Goal: Task Accomplishment & Management: Use online tool/utility

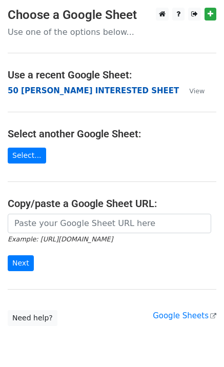
click at [62, 90] on strong "50 [PERSON_NAME] INTERESTED SHEET" at bounding box center [93, 90] width 171 height 9
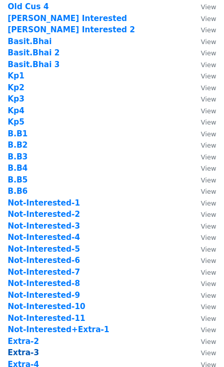
scroll to position [410, 0]
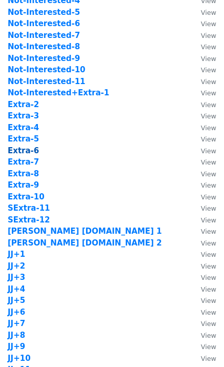
click at [31, 151] on strong "Extra-6" at bounding box center [23, 150] width 31 height 9
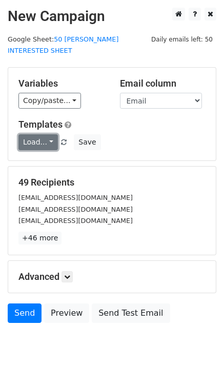
click at [34, 134] on link "Load..." at bounding box center [37, 142] width 39 height 16
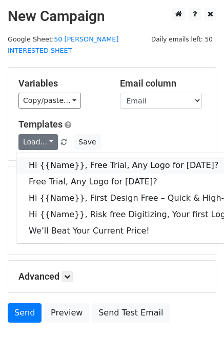
click at [49, 157] on link "Hi {{Name}}, Free Trial, Any Logo for [DATE]?" at bounding box center [163, 165] width 294 height 16
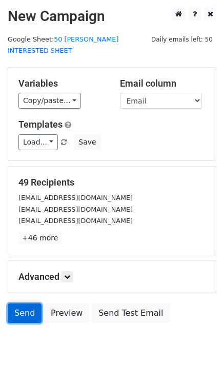
click at [27, 303] on link "Send" at bounding box center [25, 312] width 34 height 19
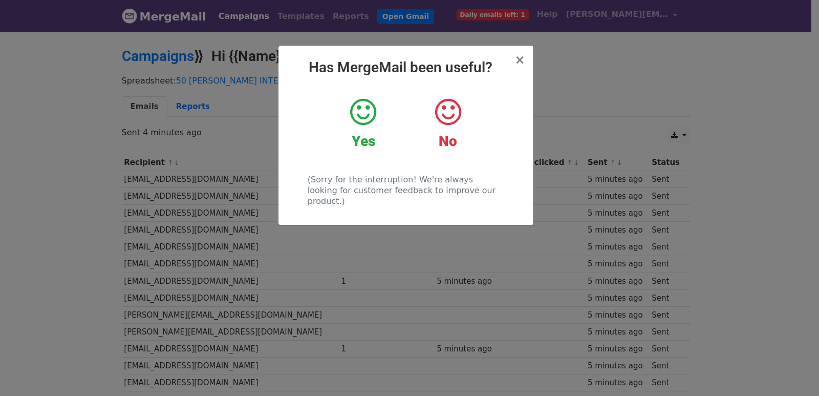
click at [148, 165] on div "× Has MergeMail been useful? Yes No (Sorry for the interruption! We're always l…" at bounding box center [409, 213] width 819 height 365
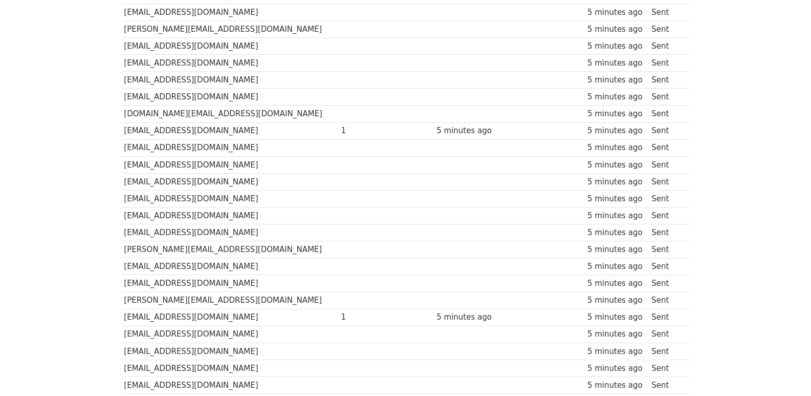
scroll to position [696, 0]
